Goal: Information Seeking & Learning: Learn about a topic

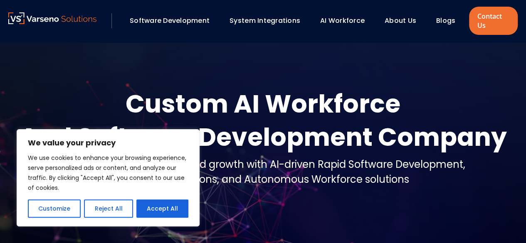
click at [172, 25] on link "Software Development" at bounding box center [170, 21] width 80 height 10
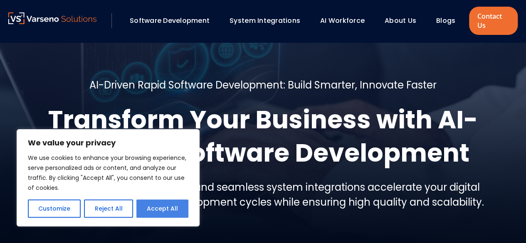
click at [161, 209] on button "Accept All" at bounding box center [162, 208] width 52 height 18
checkbox input "true"
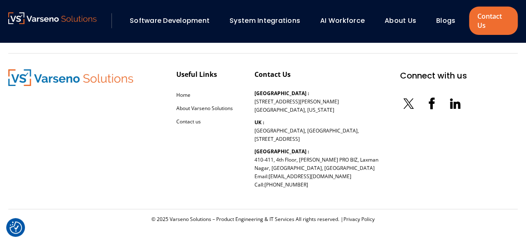
scroll to position [1375, 0]
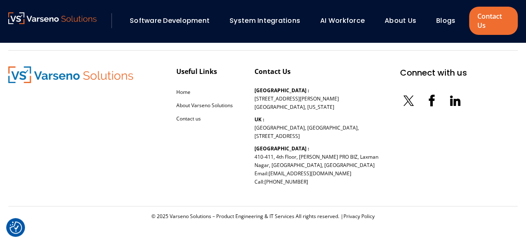
click at [450, 100] on icon at bounding box center [451, 102] width 2 height 7
